Goal: Information Seeking & Learning: Learn about a topic

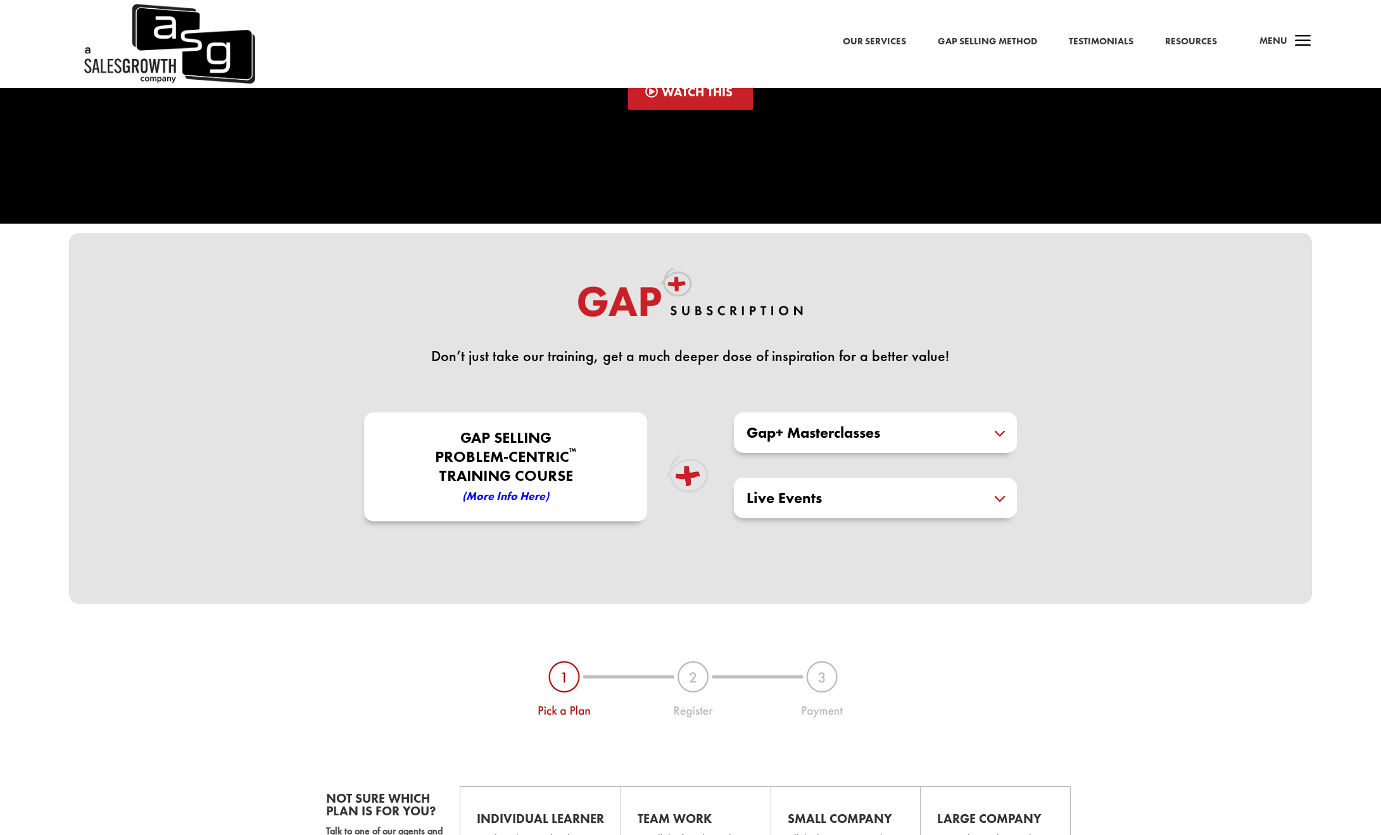
scroll to position [196, 0]
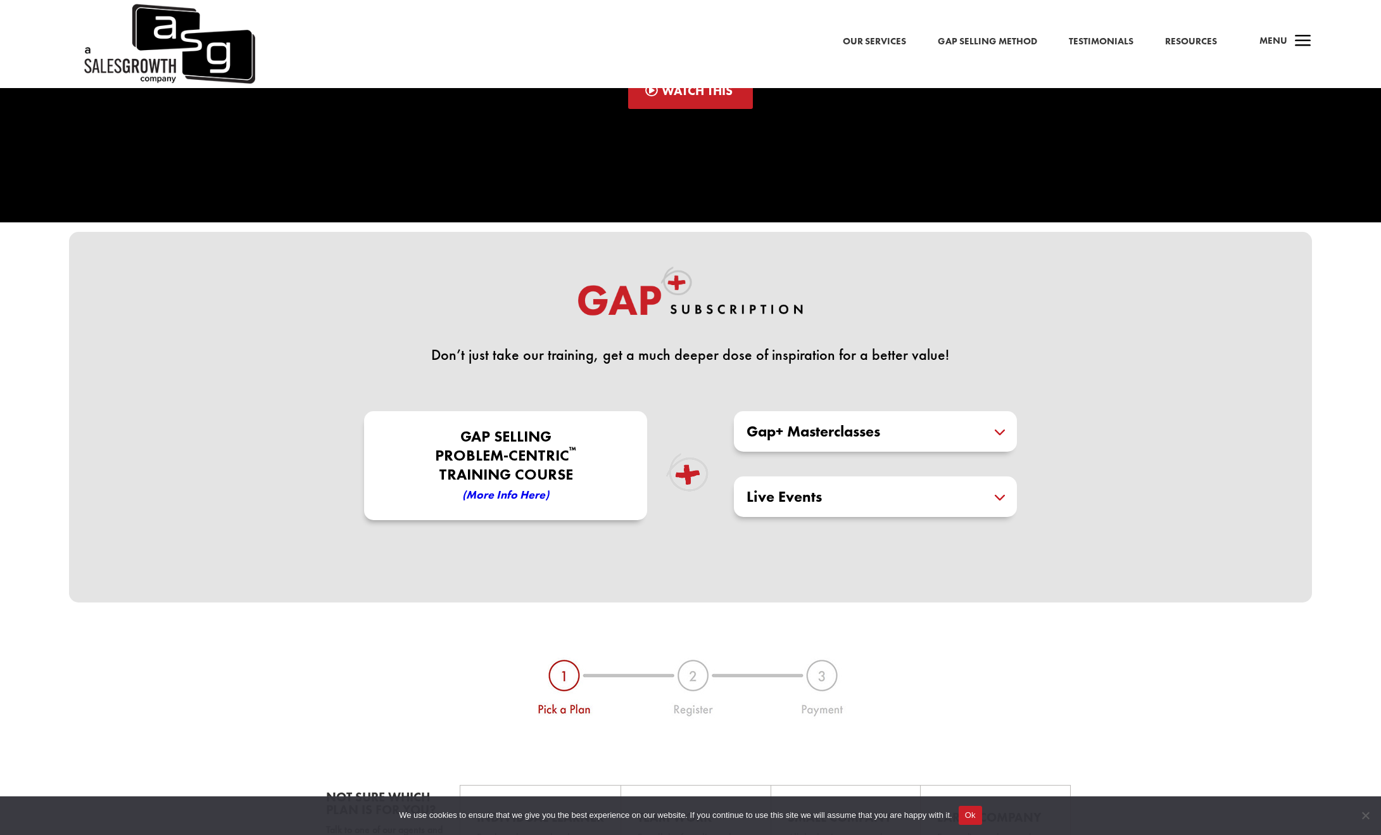
click at [1001, 428] on h5 "Gap+ Masterclasses" at bounding box center [876, 431] width 258 height 15
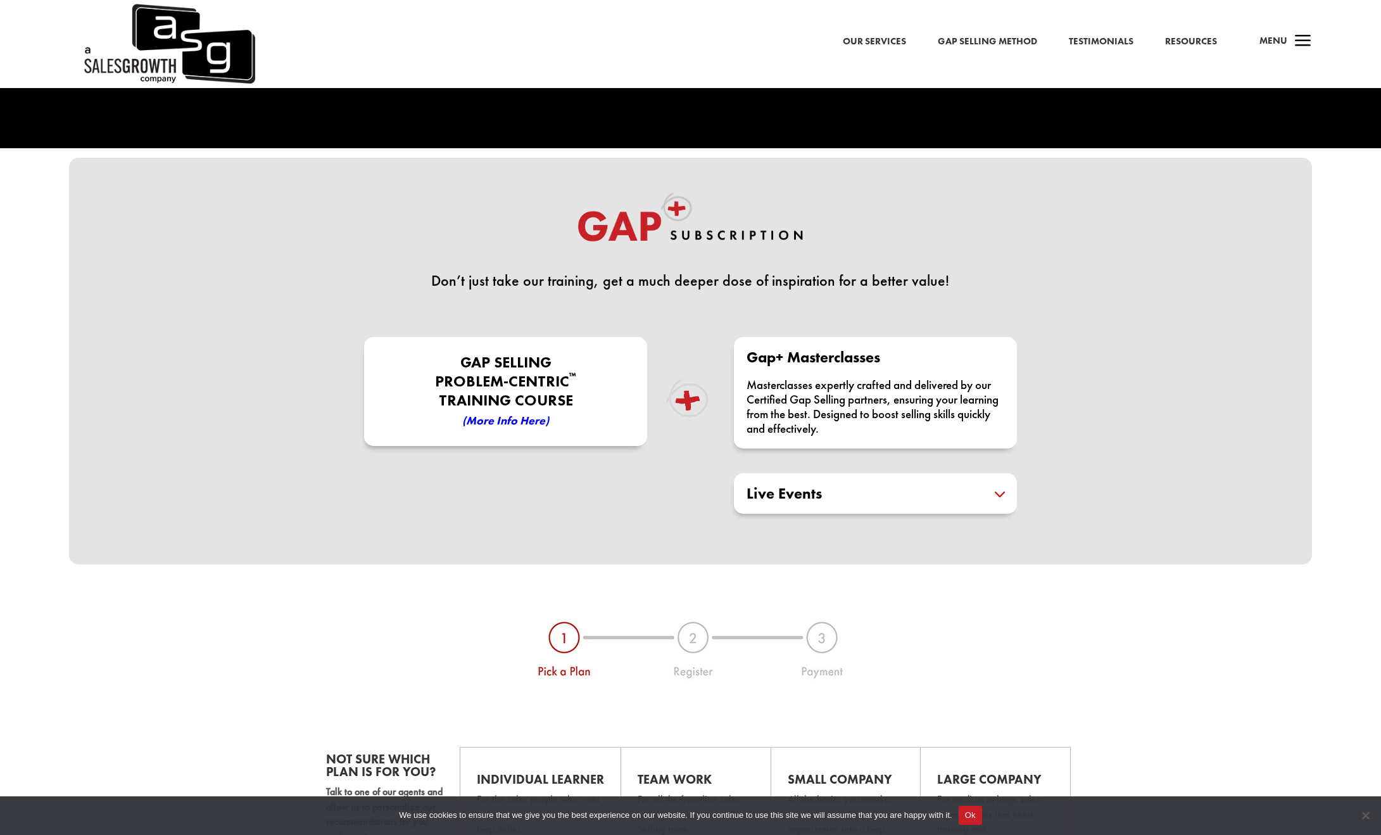
scroll to position [271, 0]
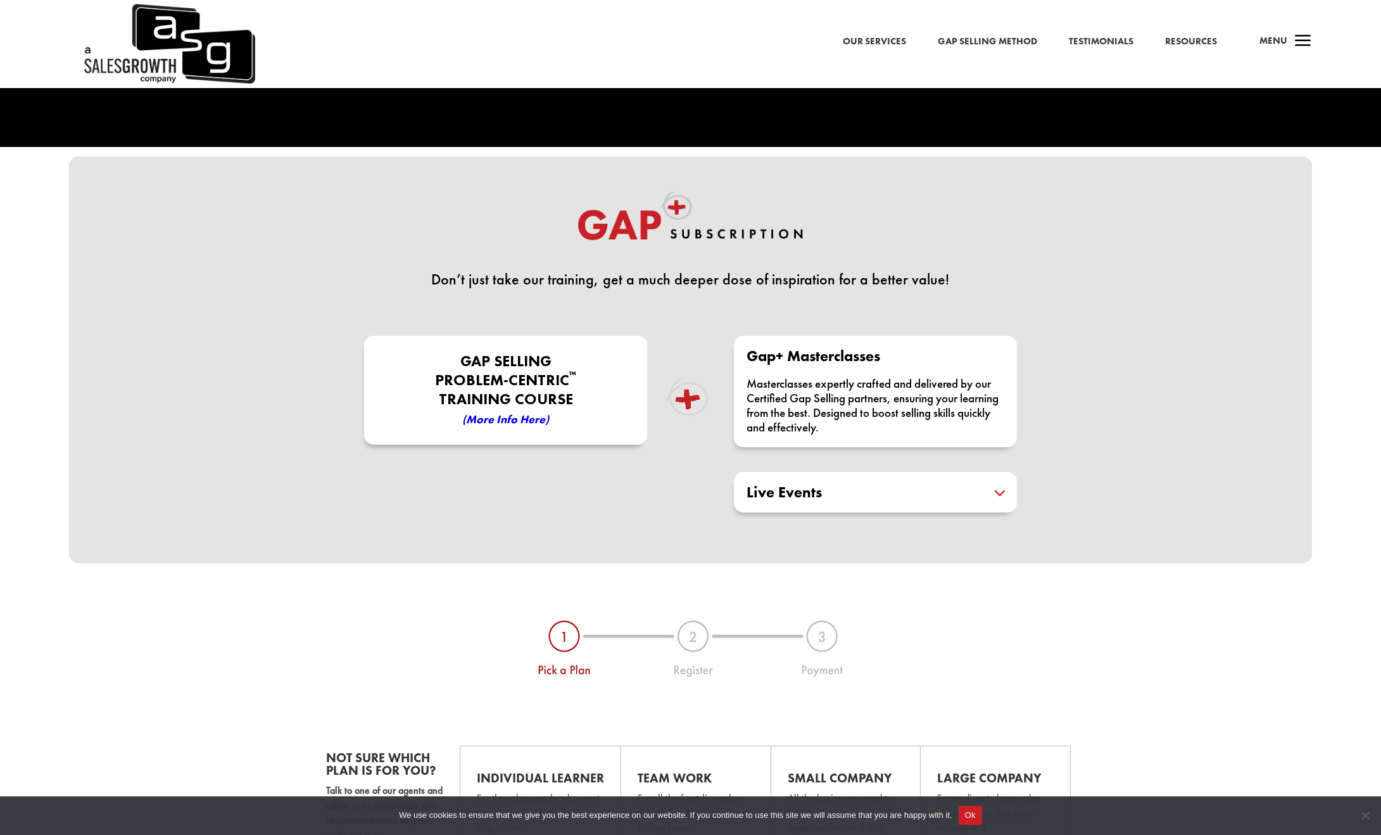
click at [1000, 491] on h5 "Live Events" at bounding box center [876, 491] width 258 height 15
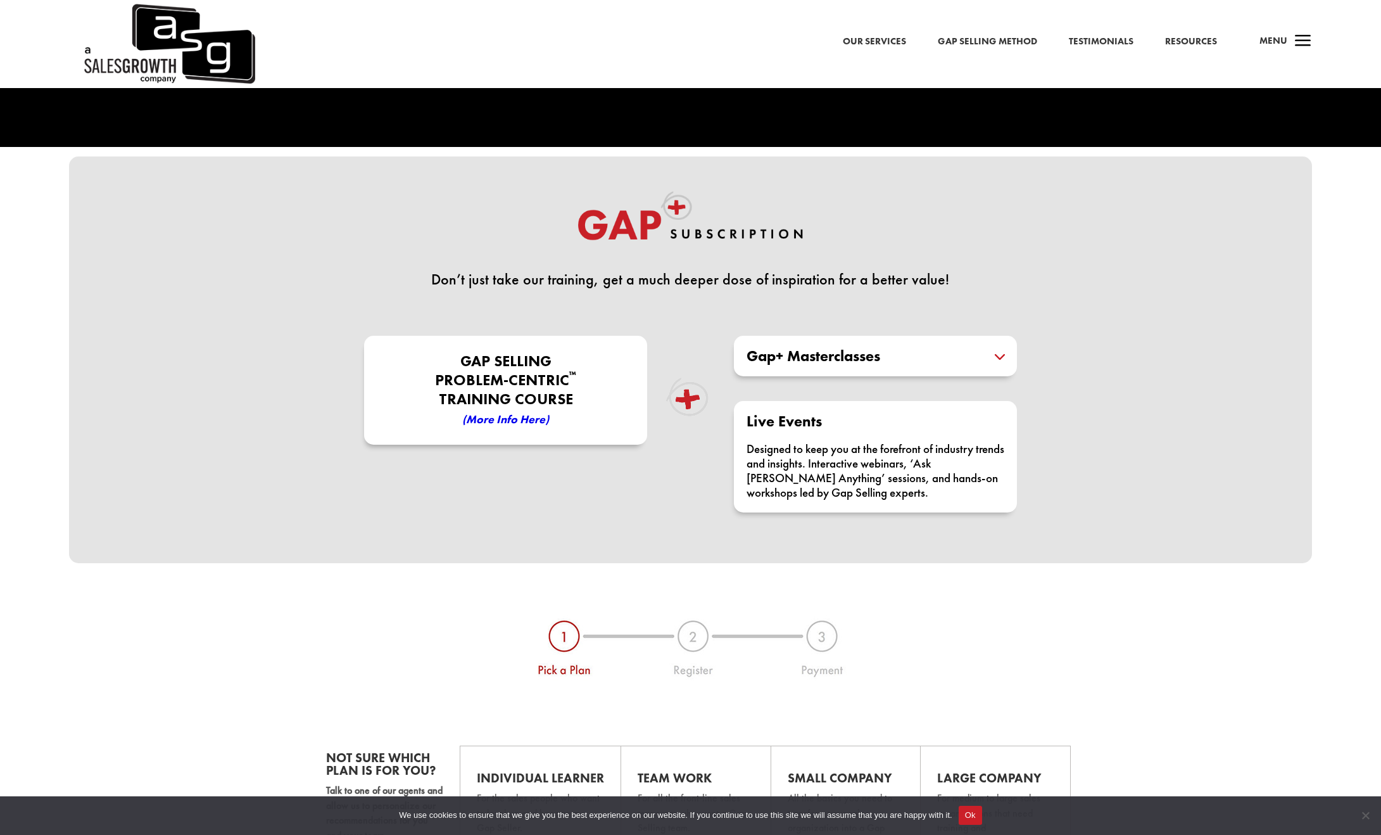
click at [998, 357] on h5 "Gap+ Masterclasses" at bounding box center [876, 355] width 258 height 15
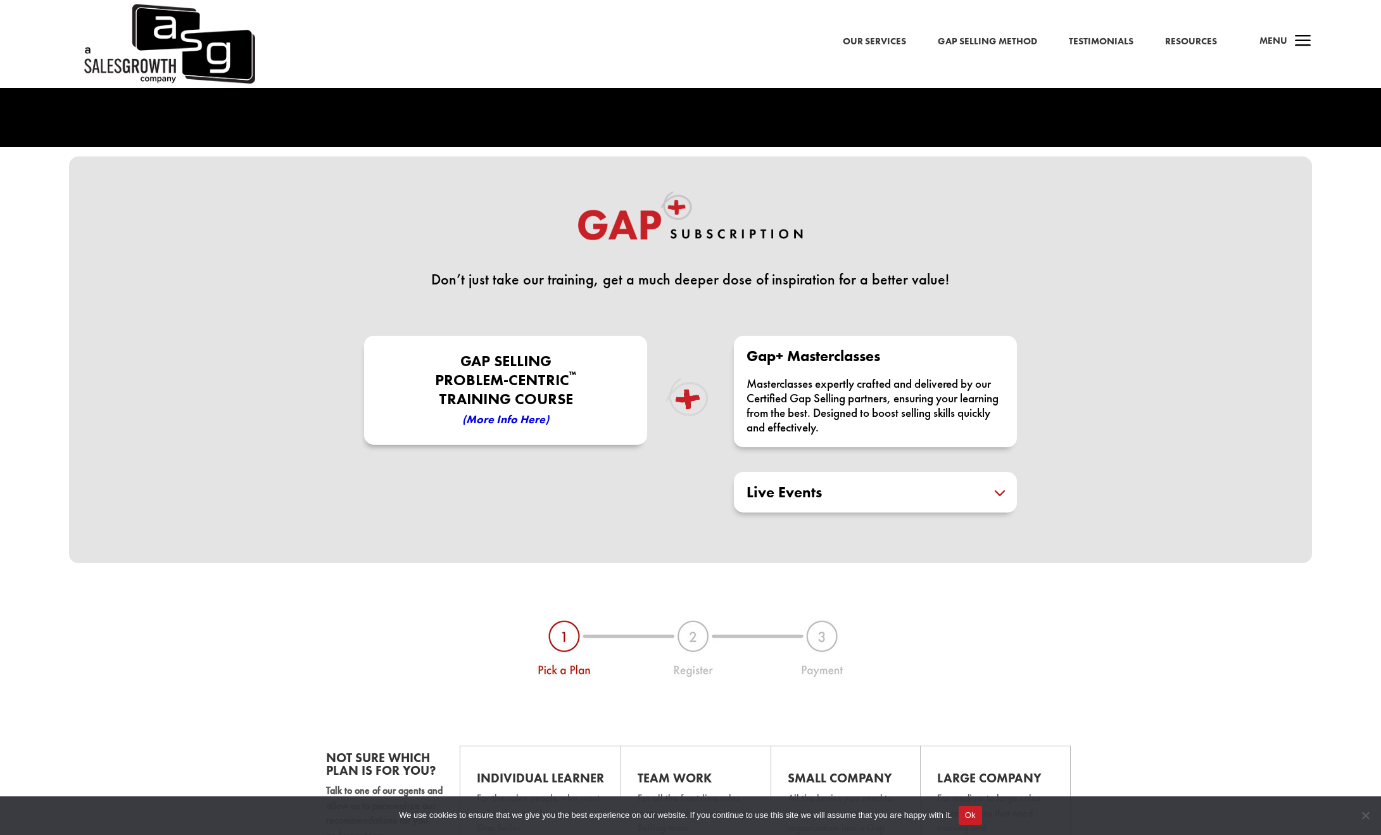
click at [505, 418] on em "(More Info here)" at bounding box center [505, 419] width 87 height 15
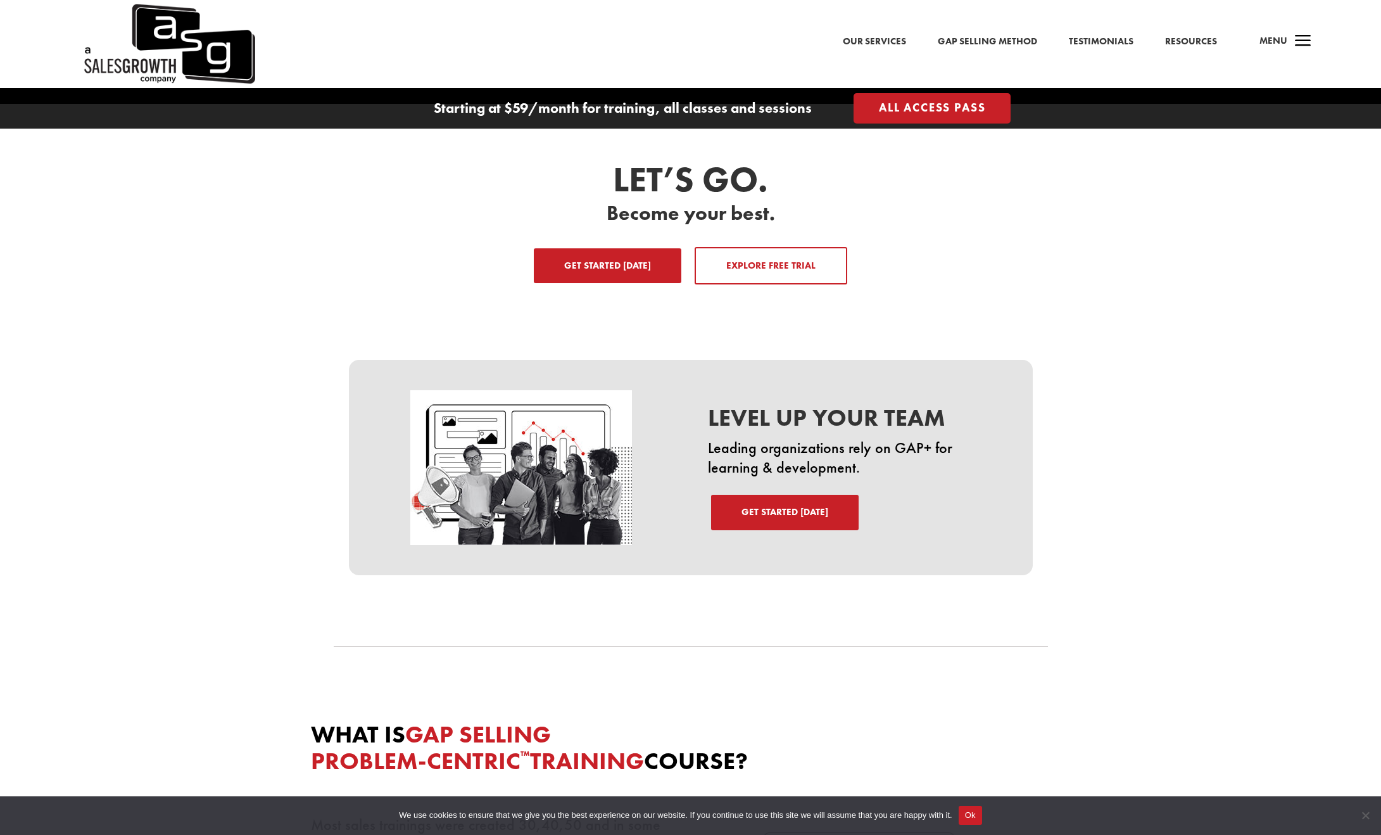
scroll to position [2098, 0]
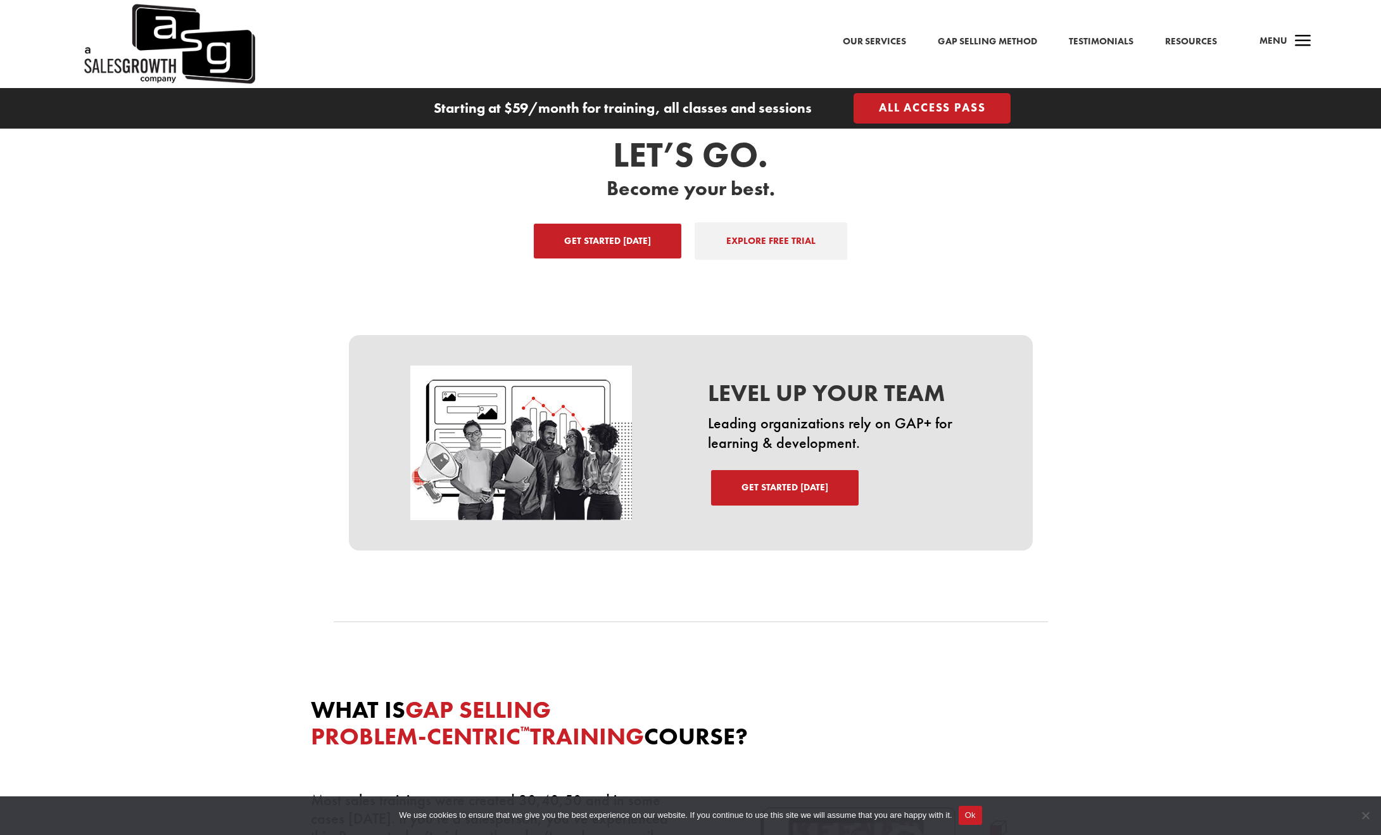
click at [757, 224] on link "EXPLORE FREE TRIAL" at bounding box center [771, 241] width 153 height 38
